Goal: Task Accomplishment & Management: Manage account settings

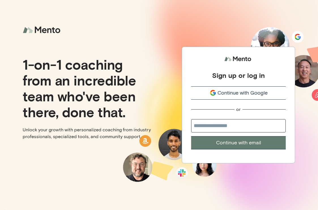
click at [230, 94] on span "Continue with Google" at bounding box center [243, 93] width 50 height 8
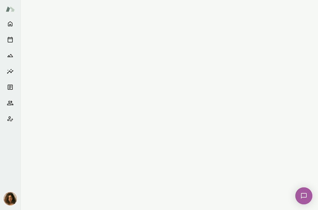
click at [10, 195] on img at bounding box center [10, 199] width 14 height 14
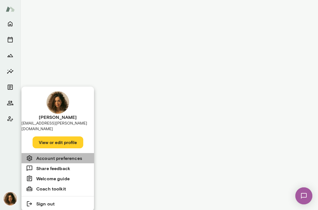
click at [65, 155] on h6 "Account preferences" at bounding box center [59, 158] width 46 height 7
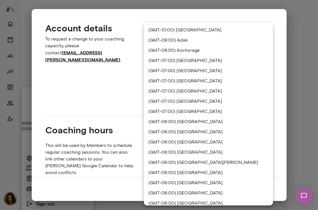
click at [196, 0] on div "**********" at bounding box center [159, 0] width 318 height 0
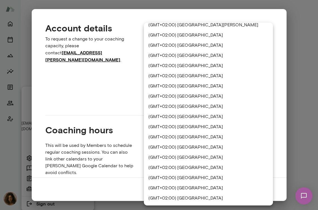
scroll to position [781, 0]
click at [185, 47] on li "(GMT+02:00) [GEOGRAPHIC_DATA]" at bounding box center [208, 45] width 129 height 10
type input "**********"
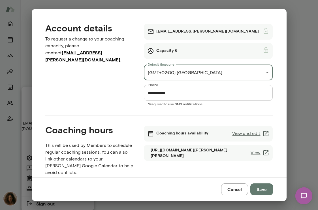
click at [254, 188] on button "Save" at bounding box center [262, 190] width 23 height 12
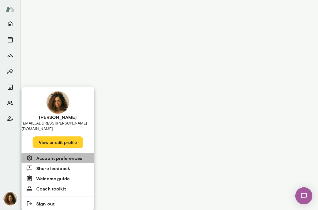
click at [47, 153] on li "Account preferences" at bounding box center [58, 158] width 73 height 10
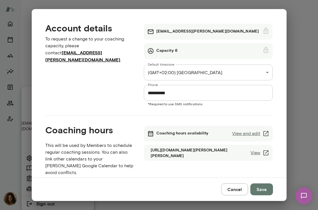
click at [256, 133] on link "View and edit" at bounding box center [250, 133] width 37 height 7
click at [229, 189] on button "Cancel" at bounding box center [234, 190] width 27 height 12
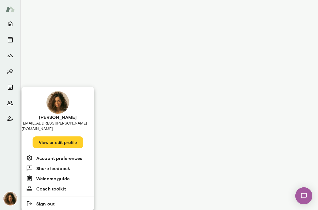
click at [309, 197] on img at bounding box center [303, 195] width 23 height 23
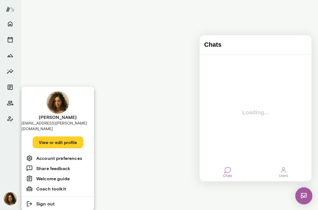
scroll to position [0, 0]
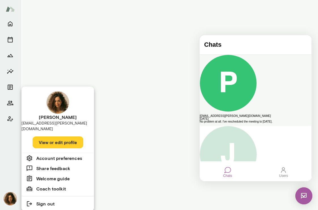
click at [257, 120] on div "No problem at all. I've rescheduled the meeting to [DATE]." at bounding box center [256, 121] width 112 height 3
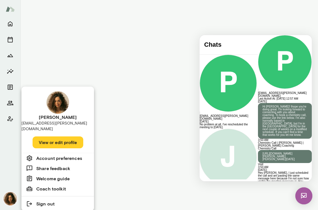
scroll to position [364, 0]
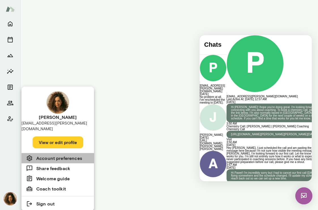
click at [49, 155] on h6 "Account preferences" at bounding box center [59, 158] width 46 height 7
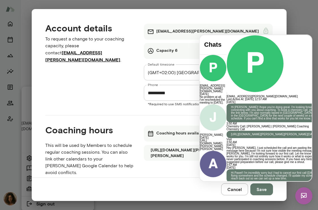
click at [191, 133] on h6 "Coaching hours availability" at bounding box center [182, 133] width 52 height 7
click at [286, 204] on div "**********" at bounding box center [278, 211] width 103 height 15
click at [297, 204] on div "**********" at bounding box center [278, 214] width 103 height 20
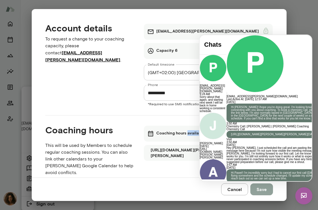
click at [258, 191] on button "Save" at bounding box center [262, 190] width 23 height 12
click at [299, 197] on img at bounding box center [304, 196] width 17 height 17
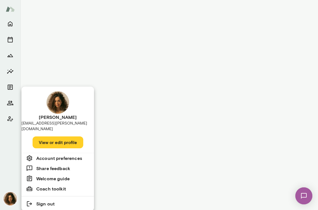
click at [9, 26] on div at bounding box center [159, 105] width 318 height 210
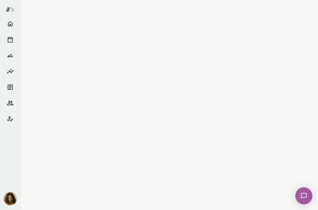
click at [9, 26] on div "[PERSON_NAME] [EMAIL_ADDRESS][PERSON_NAME][DOMAIN_NAME] View or edit profile Ac…" at bounding box center [162, 105] width 314 height 210
click at [9, 24] on icon "Home" at bounding box center [10, 23] width 7 height 7
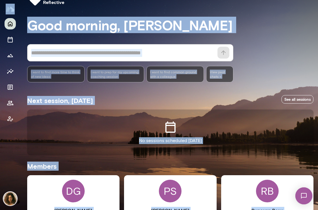
scroll to position [16, 0]
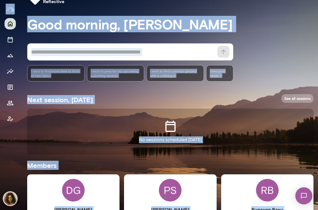
click at [294, 96] on link "See all sessions" at bounding box center [298, 98] width 32 height 9
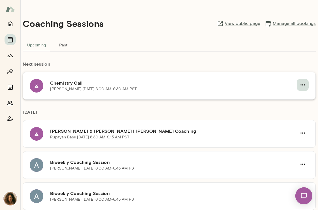
click at [304, 83] on icon "button" at bounding box center [303, 85] width 7 height 7
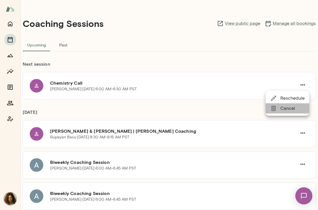
click at [290, 109] on span "Cancel" at bounding box center [293, 108] width 24 height 7
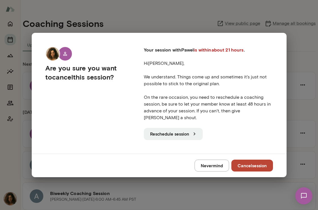
click at [247, 163] on button "Cancel session" at bounding box center [253, 166] width 42 height 12
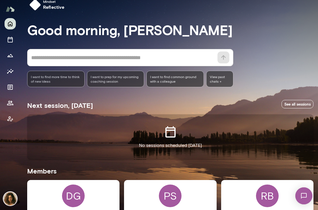
scroll to position [10, 0]
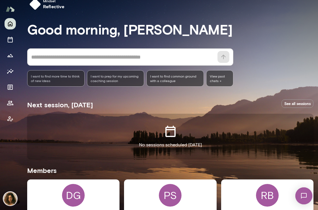
click at [292, 101] on link "See all sessions" at bounding box center [298, 103] width 32 height 9
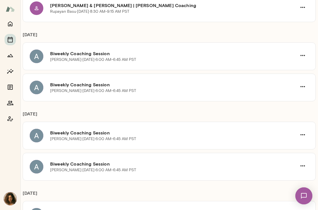
scroll to position [78, 0]
click at [303, 198] on img at bounding box center [303, 195] width 23 height 23
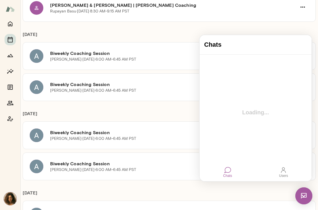
scroll to position [0, 0]
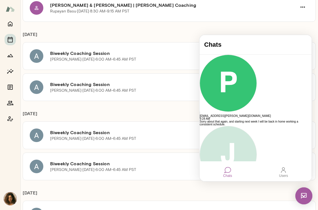
click at [64, 31] on h6 "September 2025" at bounding box center [169, 36] width 293 height 11
click at [144, 23] on div "September 2025 Biweekly Coaching Session Akarsh Khatagalli · Fri, Sep 12 · 6:00…" at bounding box center [169, 61] width 293 height 79
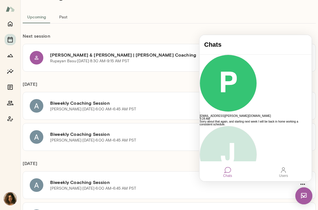
scroll to position [29, 0]
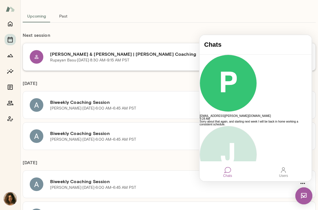
click at [140, 51] on h6 "Rupayan Basu & Najla Elmachtoub | Mento Coaching" at bounding box center [173, 54] width 247 height 7
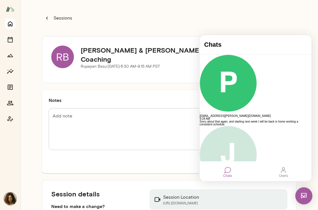
drag, startPoint x: 47, startPoint y: 17, endPoint x: 11, endPoint y: 20, distance: 36.3
click at [47, 17] on icon "button" at bounding box center [47, 18] width 2 height 3
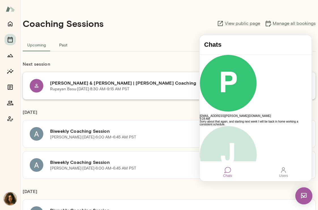
click at [54, 82] on h6 "Rupayan Basu & Najla Elmachtoub | Mento Coaching" at bounding box center [173, 83] width 247 height 7
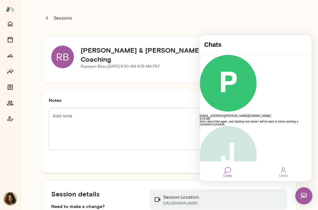
scroll to position [40, 0]
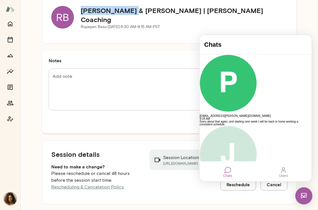
drag, startPoint x: 82, startPoint y: 14, endPoint x: 132, endPoint y: 16, distance: 49.9
click at [132, 16] on h5 "Rupayan Basu & Najla Elmachtoub | Mento Coaching" at bounding box center [184, 15] width 207 height 18
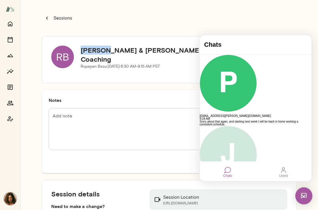
drag, startPoint x: 81, startPoint y: 53, endPoint x: 108, endPoint y: 52, distance: 26.9
click at [108, 52] on h5 "Rupayan Basu & Najla Elmachtoub | Mento Coaching" at bounding box center [184, 55] width 207 height 18
copy h5 "Rupayan"
click at [129, 54] on h5 "Rupayan Basu & Najla Elmachtoub | Mento Coaching" at bounding box center [184, 55] width 207 height 18
drag, startPoint x: 125, startPoint y: 54, endPoint x: 76, endPoint y: 54, distance: 49.0
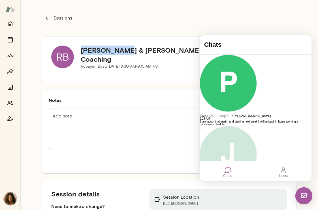
click at [76, 54] on div "RB Rupayan Basu & Najla Elmachtoub | Mento Coaching Rupayan Basu · Mon, Sep 8 ·…" at bounding box center [169, 58] width 236 height 24
copy h5 "Rupayan Basu"
